Goal: Complete application form: Complete application form

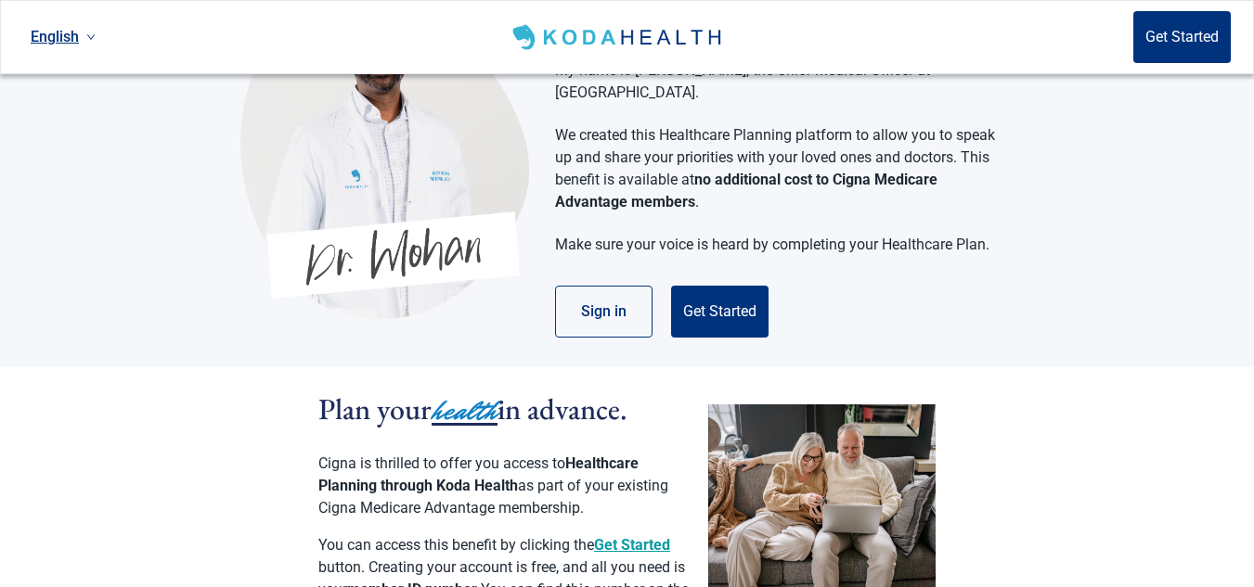
scroll to position [75, 0]
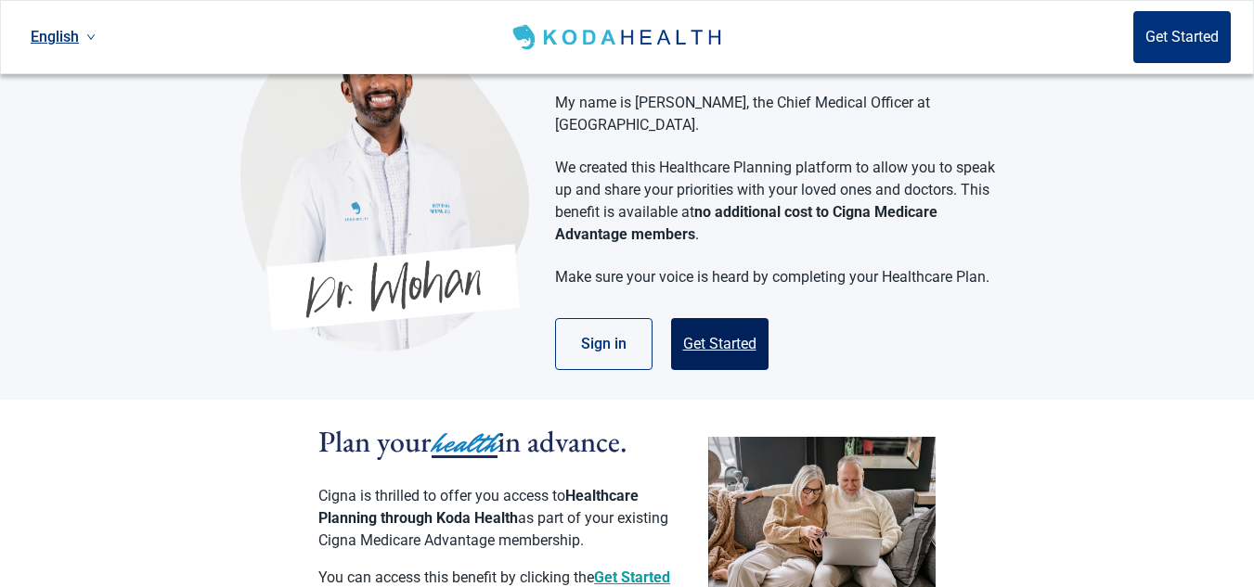
click at [702, 322] on button "Get Started" at bounding box center [719, 344] width 97 height 52
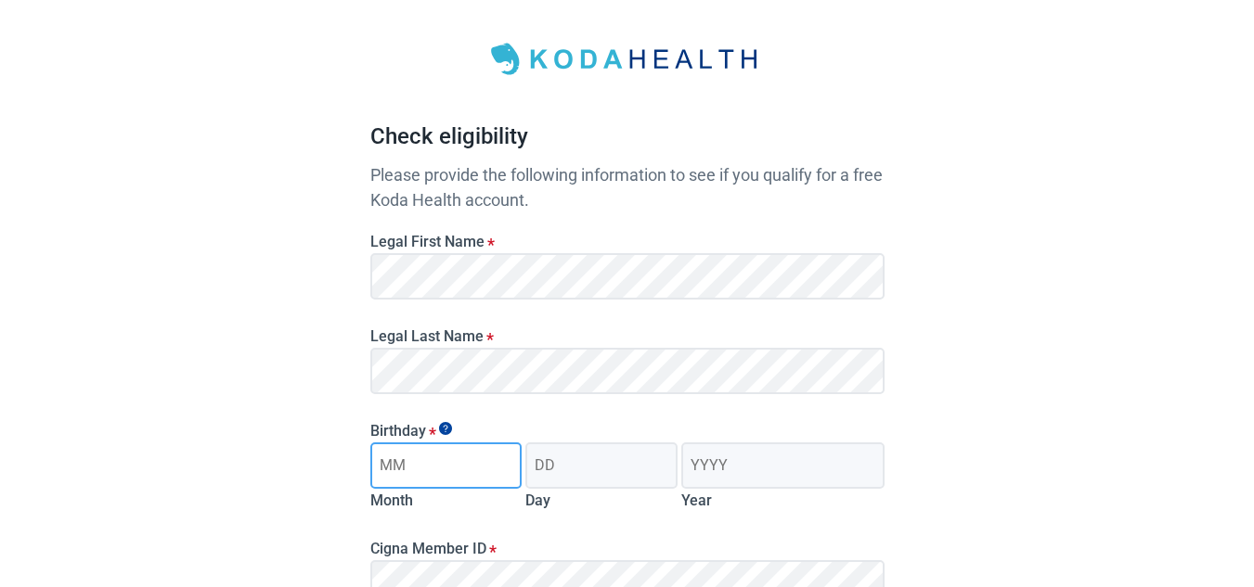
click at [470, 453] on input "Month" at bounding box center [446, 466] width 152 height 46
type input "06"
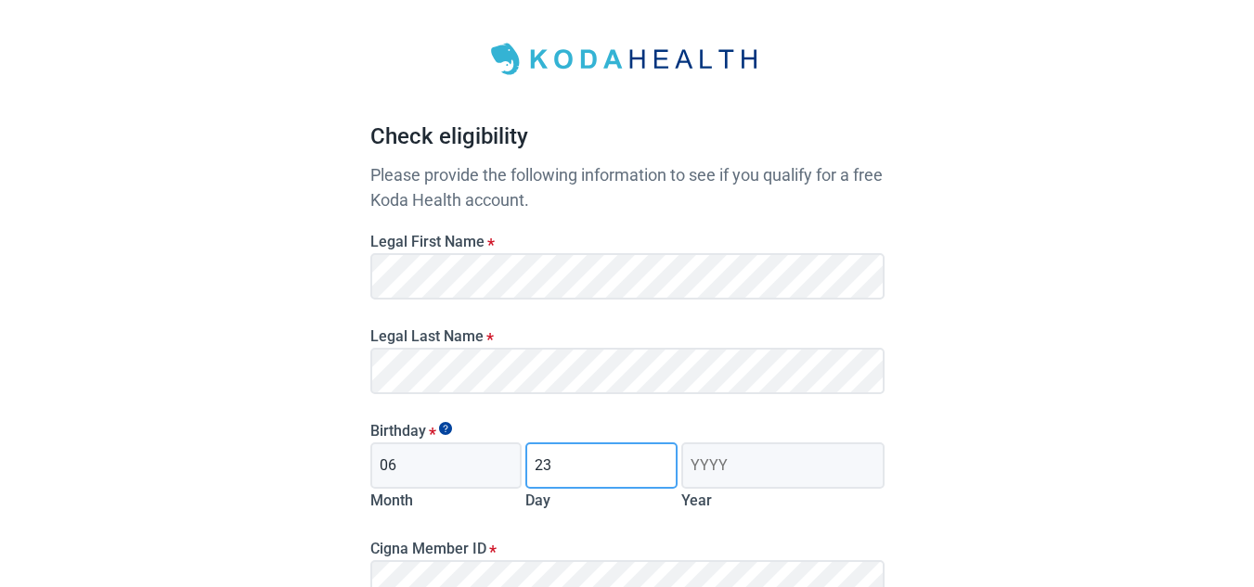
type input "23"
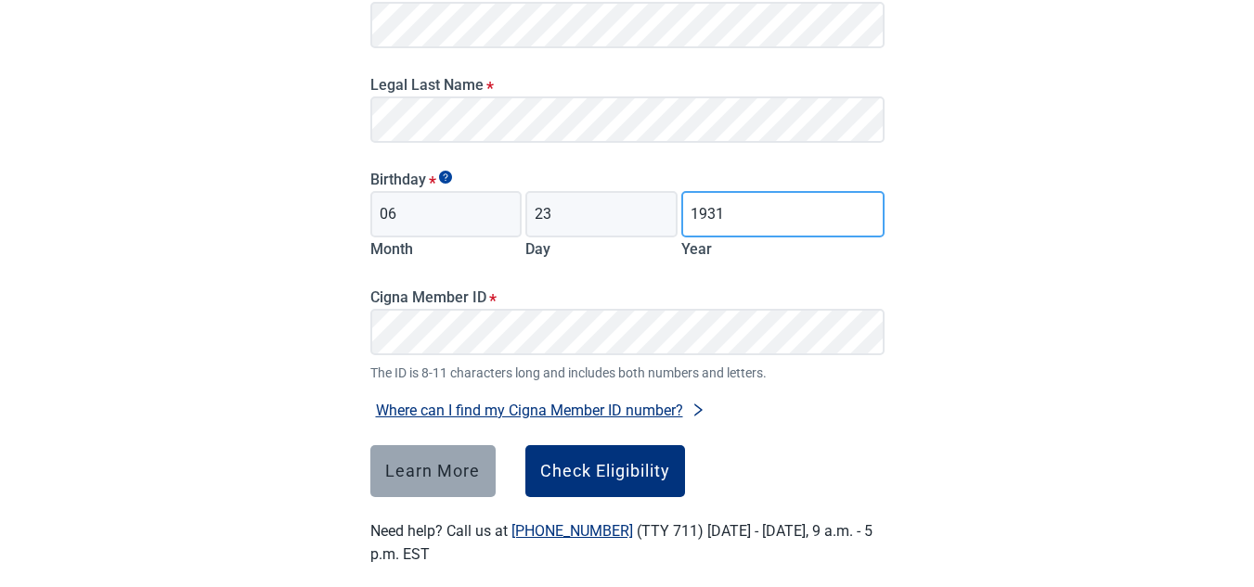
scroll to position [350, 0]
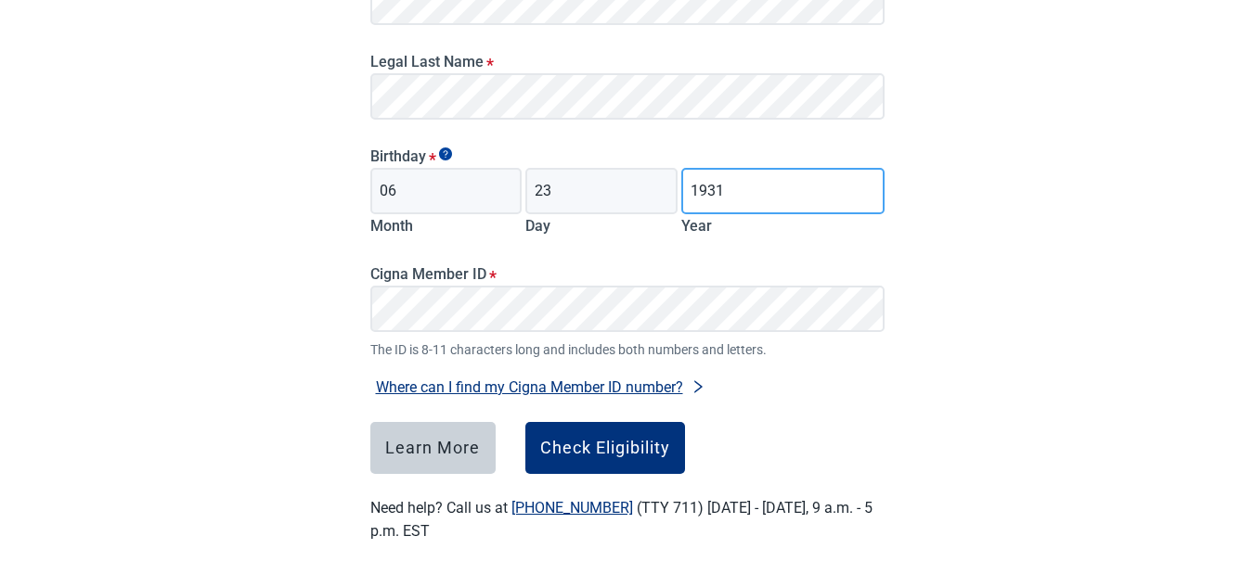
type input "1931"
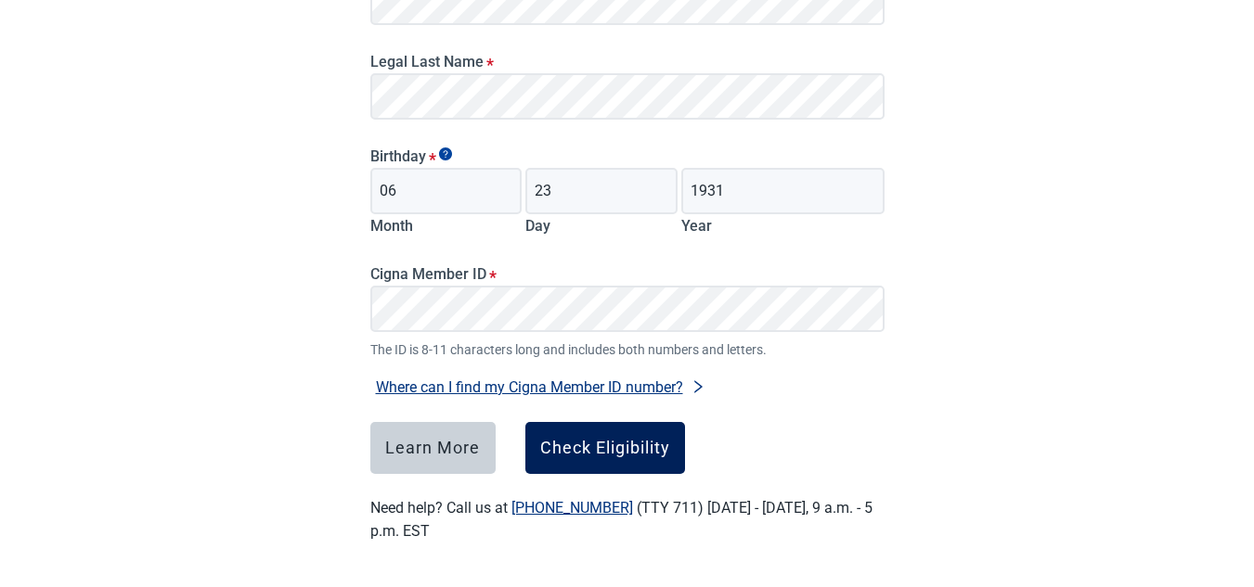
click at [651, 457] on div "Check Eligibility" at bounding box center [605, 448] width 130 height 19
